Goal: Transaction & Acquisition: Purchase product/service

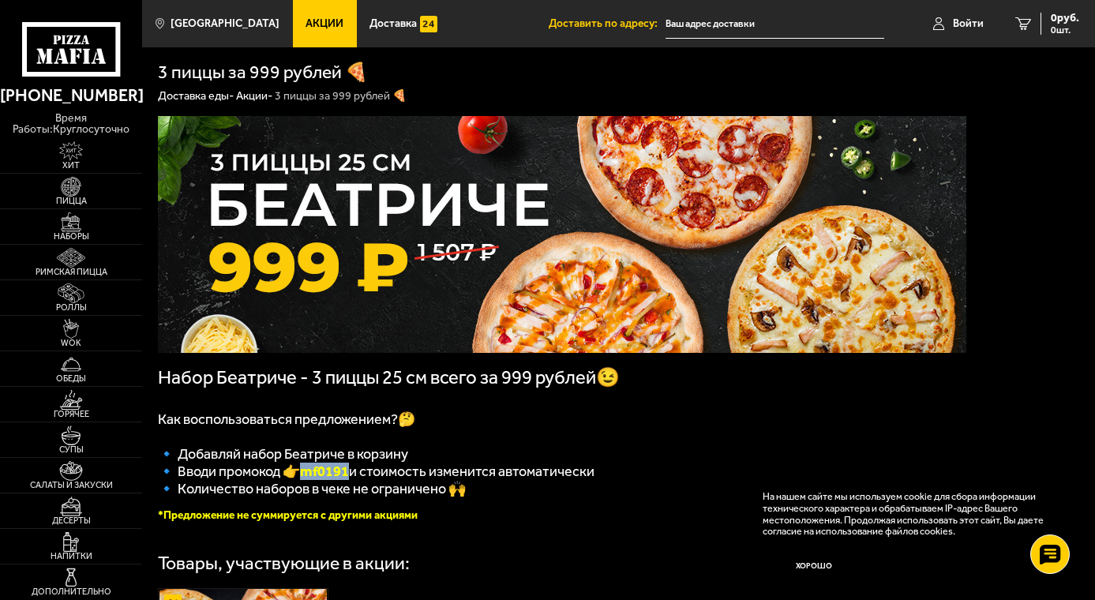
drag, startPoint x: 306, startPoint y: 479, endPoint x: 351, endPoint y: 479, distance: 45.0
click at [349, 479] on b "mf0191" at bounding box center [324, 471] width 49 height 17
copy b "mf0191"
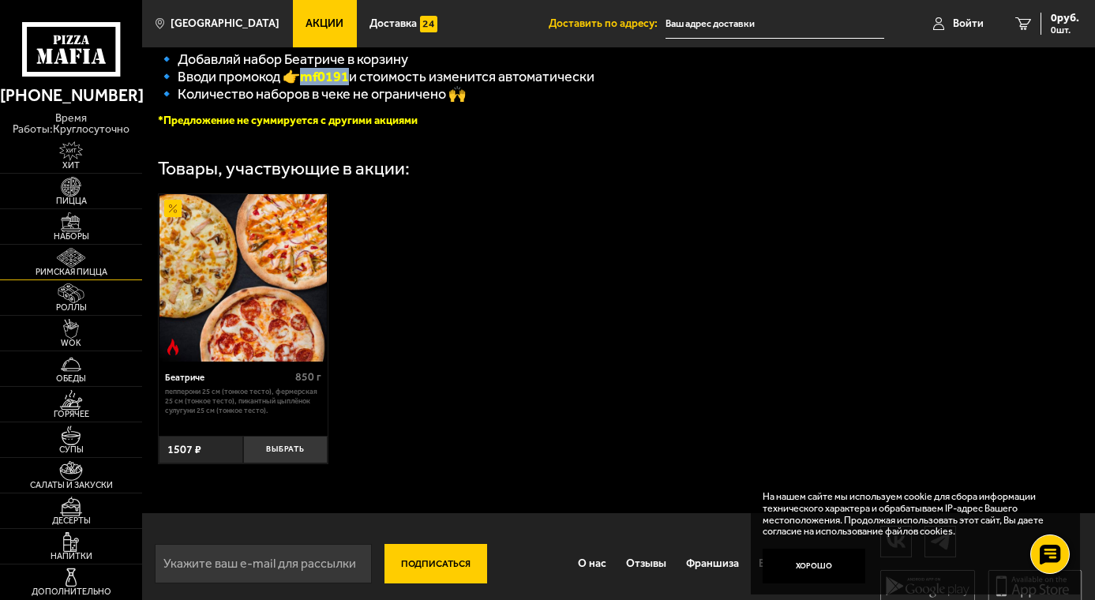
scroll to position [421, 0]
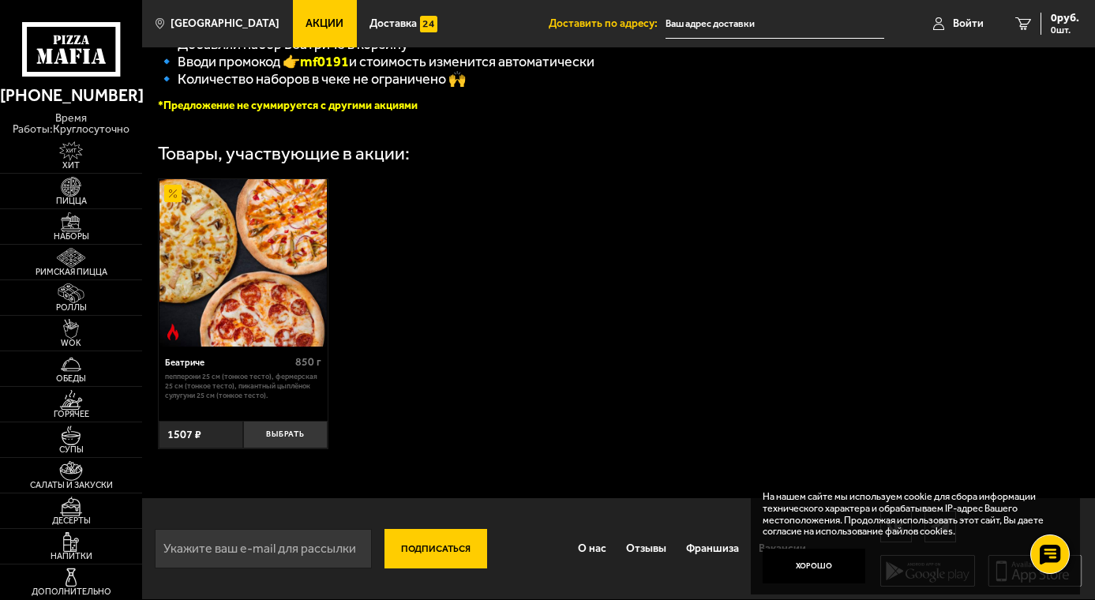
click at [867, 227] on div "Беатриче 850 г Пепперони 25 см (тонкое тесто), Фермерская 25 см (тонкое тесто),…" at bounding box center [618, 314] width 953 height 302
click at [99, 334] on link "WOK" at bounding box center [71, 333] width 142 height 35
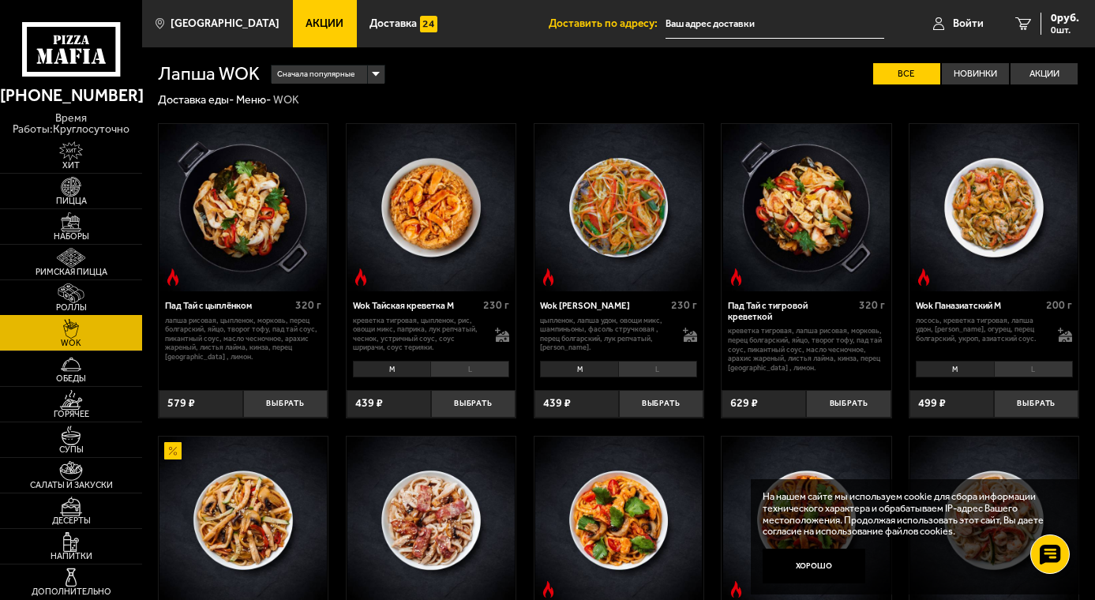
click at [101, 294] on link "Роллы" at bounding box center [71, 297] width 142 height 35
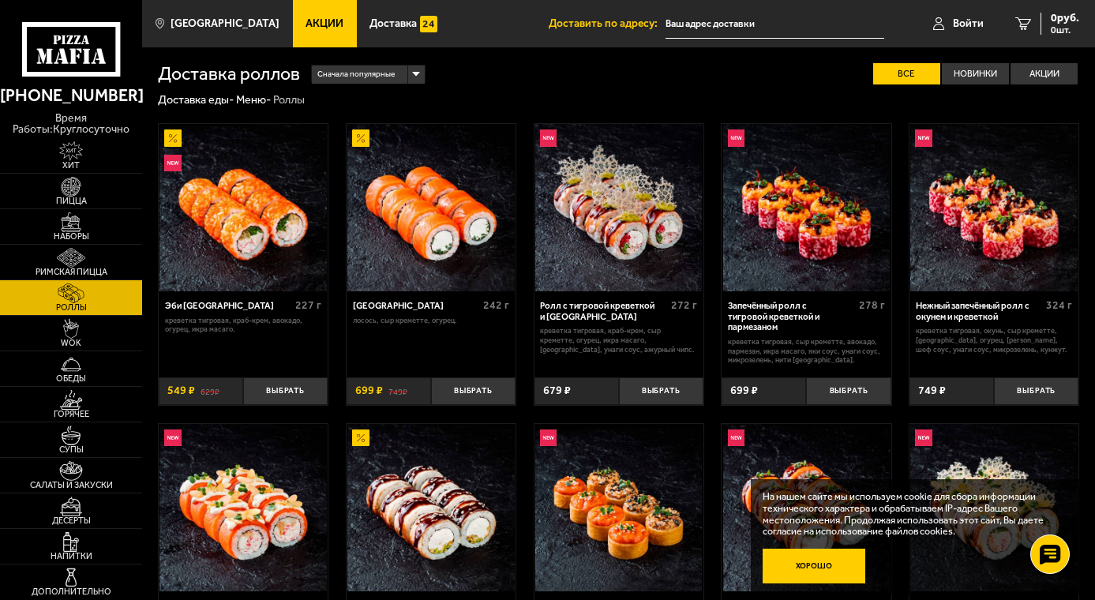
click at [775, 564] on button "Хорошо" at bounding box center [814, 566] width 103 height 34
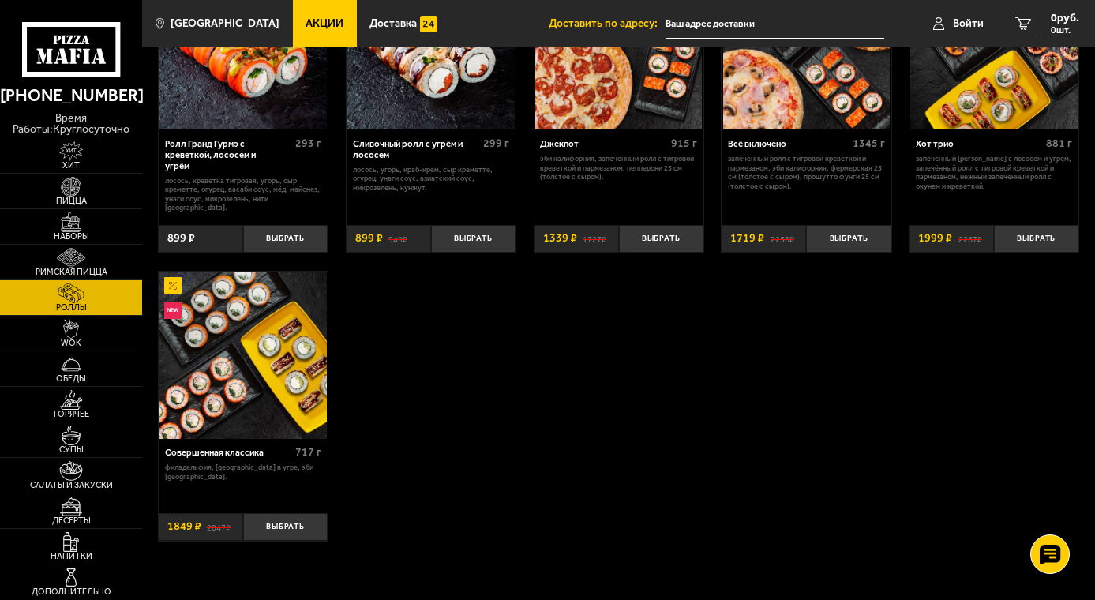
scroll to position [790, 0]
